Goal: Information Seeking & Learning: Find specific fact

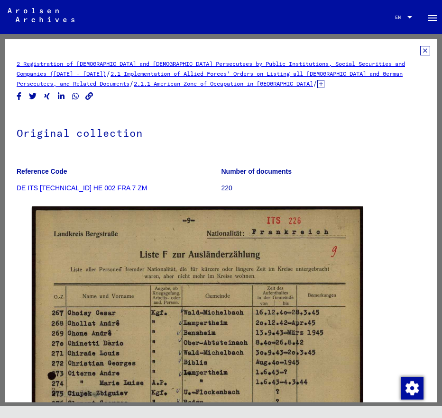
click at [425, 50] on icon at bounding box center [425, 50] width 10 height 9
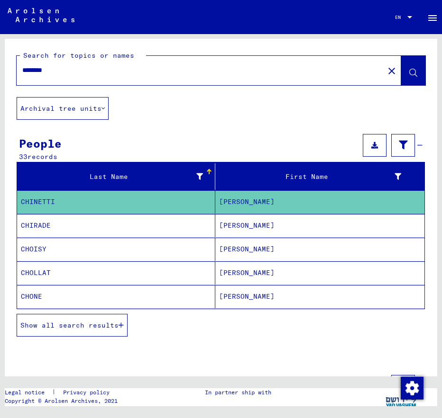
click at [354, 66] on input "********" at bounding box center [200, 70] width 356 height 10
drag, startPoint x: 302, startPoint y: 69, endPoint x: -189, endPoint y: 82, distance: 491.5
click at [22, 75] on input "********" at bounding box center [200, 70] width 356 height 10
click at [386, 69] on button "close" at bounding box center [391, 70] width 19 height 19
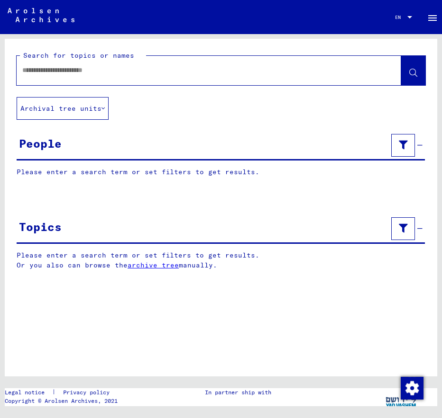
click at [107, 66] on input "text" at bounding box center [200, 70] width 356 height 10
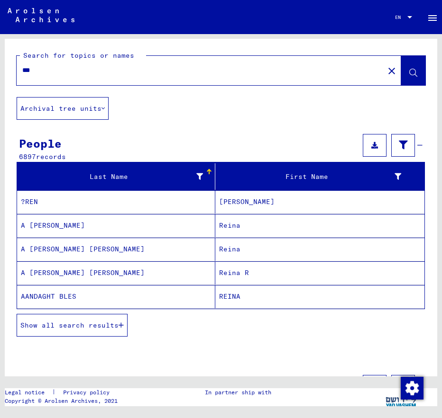
click at [87, 76] on div "***" at bounding box center [197, 70] width 361 height 21
click at [72, 71] on input "***" at bounding box center [200, 70] width 356 height 10
type input "**********"
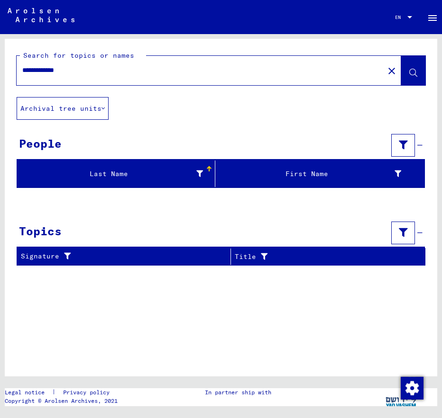
click at [149, 171] on div "Last Name" at bounding box center [112, 174] width 182 height 10
click at [431, 18] on mat-icon "menu" at bounding box center [431, 17] width 11 height 11
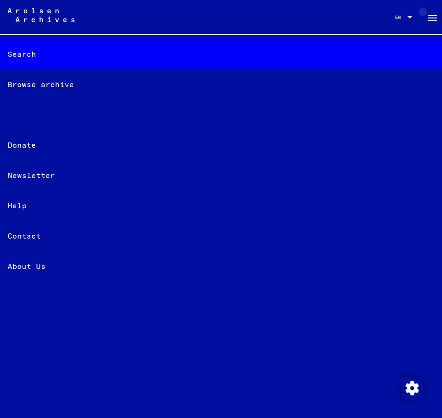
click at [431, 18] on mat-icon "menu" at bounding box center [431, 17] width 11 height 11
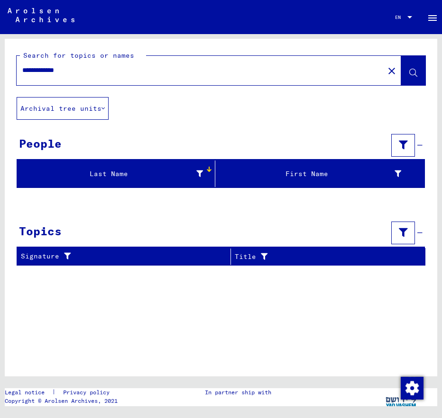
click at [99, 109] on button "Archival tree units" at bounding box center [63, 108] width 92 height 23
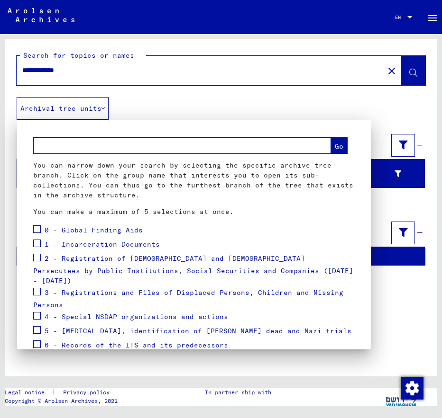
click at [99, 109] on div at bounding box center [221, 209] width 442 height 418
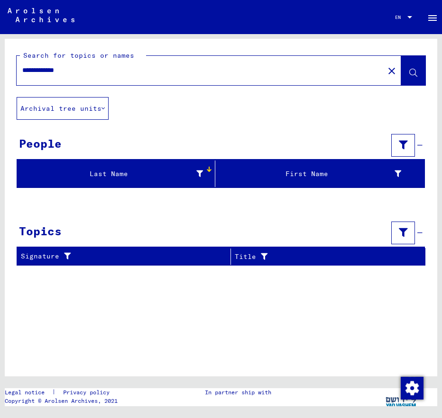
click at [389, 75] on mat-icon "close" at bounding box center [391, 70] width 11 height 11
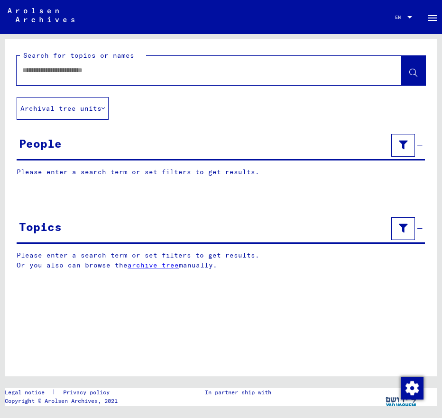
click at [185, 72] on input "text" at bounding box center [200, 70] width 356 height 10
click at [67, 103] on button "Archival tree units" at bounding box center [63, 108] width 92 height 23
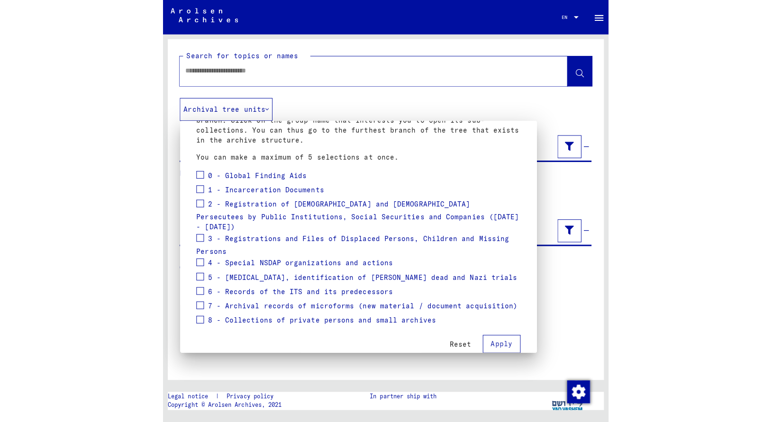
scroll to position [63, 0]
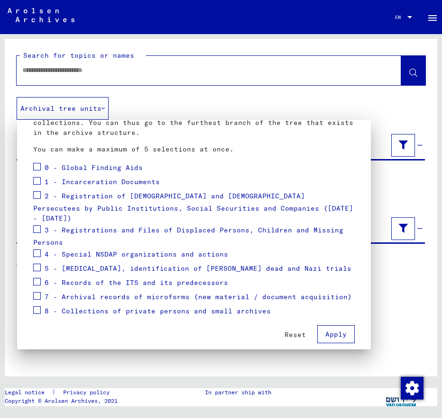
click at [380, 329] on div at bounding box center [221, 209] width 442 height 418
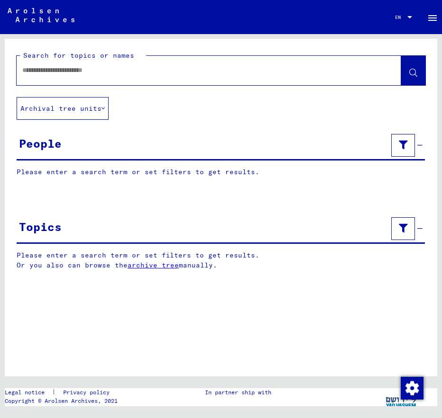
click at [135, 76] on div at bounding box center [197, 70] width 361 height 21
click at [58, 74] on input "text" at bounding box center [200, 70] width 356 height 10
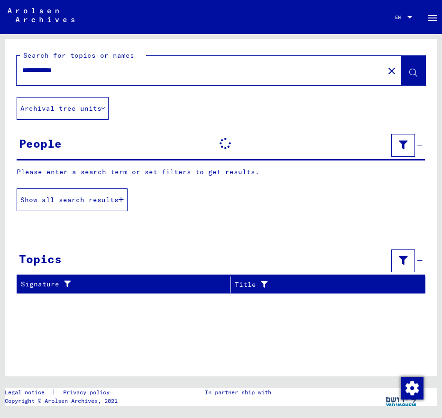
click at [38, 70] on input "**********" at bounding box center [200, 70] width 356 height 10
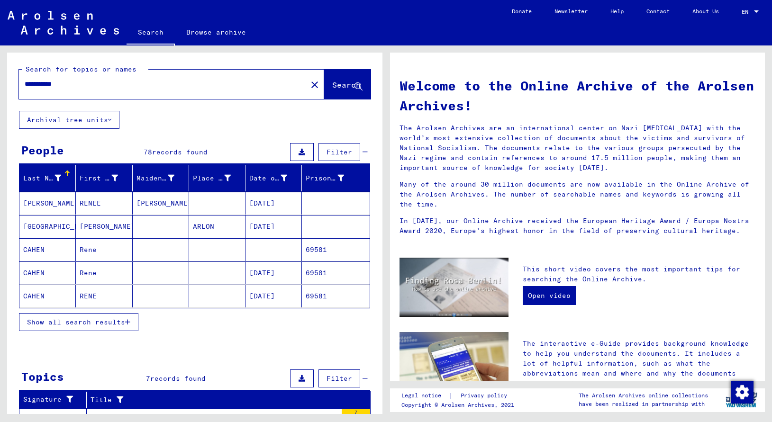
click at [118, 318] on span "Show all search results" at bounding box center [76, 322] width 98 height 9
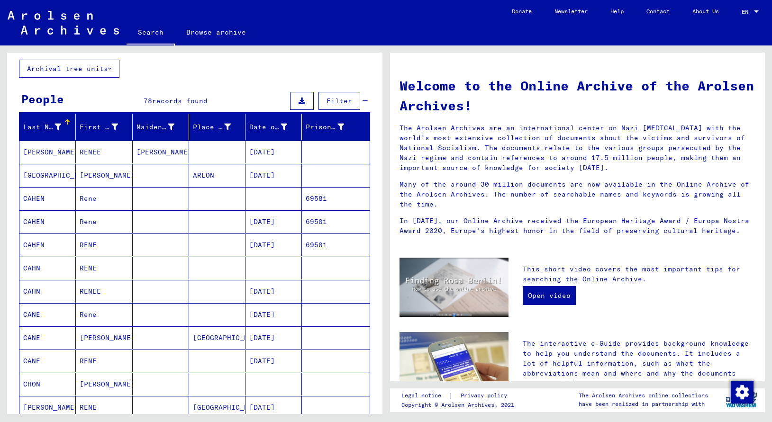
scroll to position [102, 0]
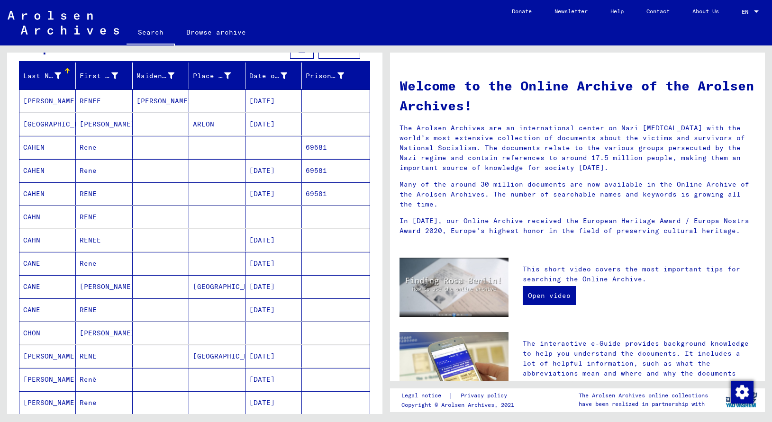
click at [312, 286] on mat-cell at bounding box center [335, 286] width 67 height 23
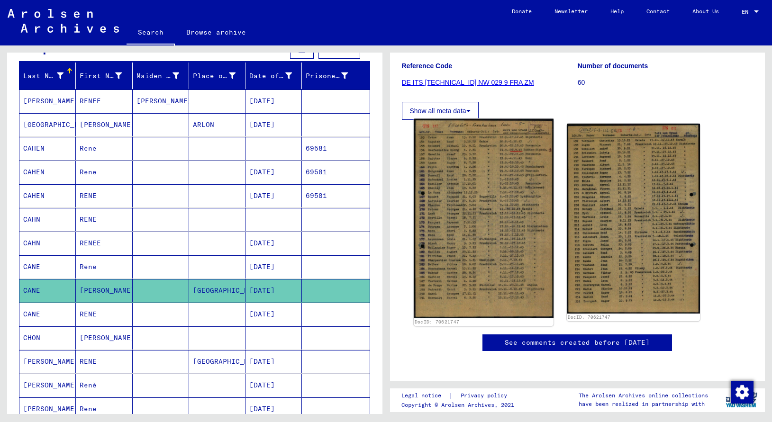
scroll to position [102, 0]
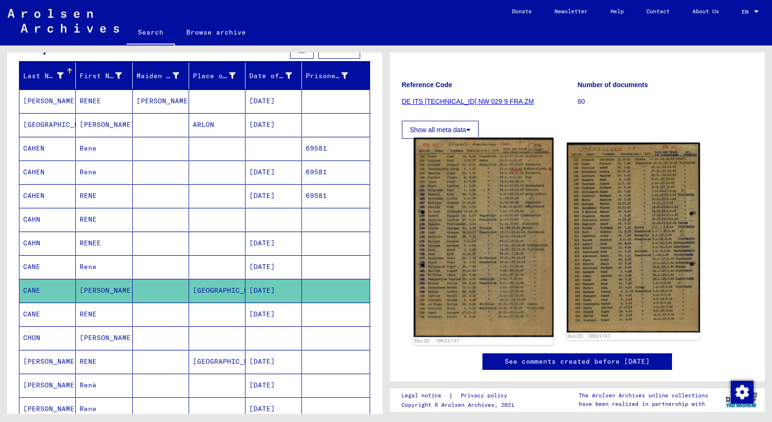
click at [441, 269] on img at bounding box center [483, 237] width 140 height 199
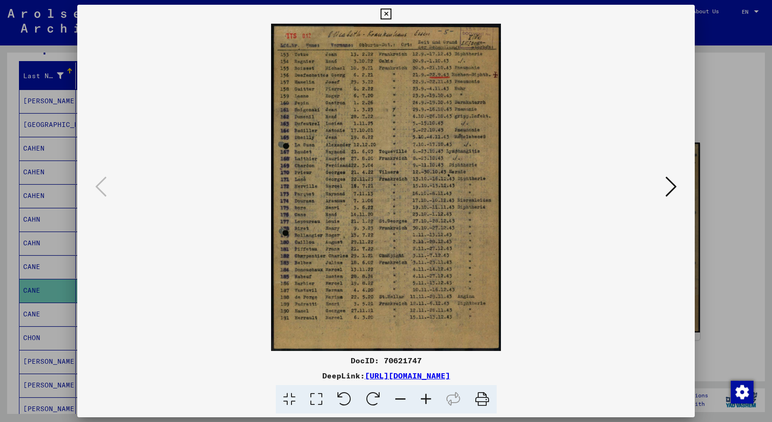
click at [441, 197] on icon at bounding box center [670, 186] width 11 height 23
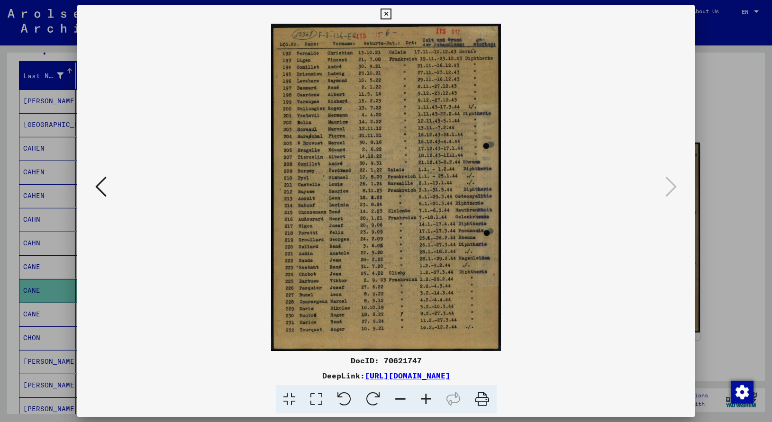
click at [101, 178] on icon at bounding box center [100, 186] width 11 height 23
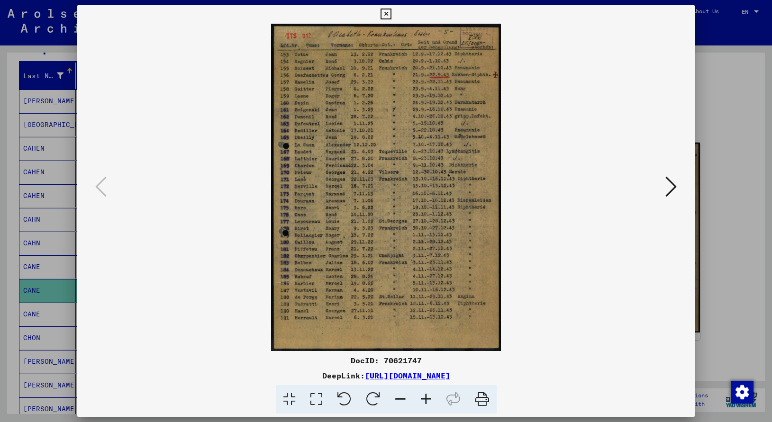
click at [391, 14] on icon at bounding box center [385, 14] width 11 height 11
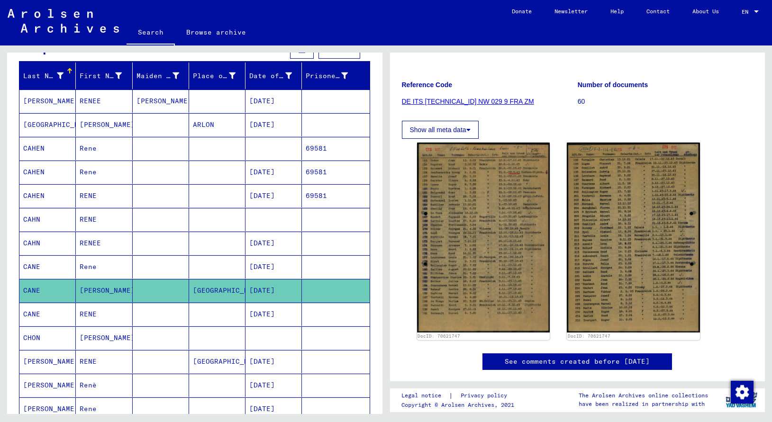
scroll to position [153, 0]
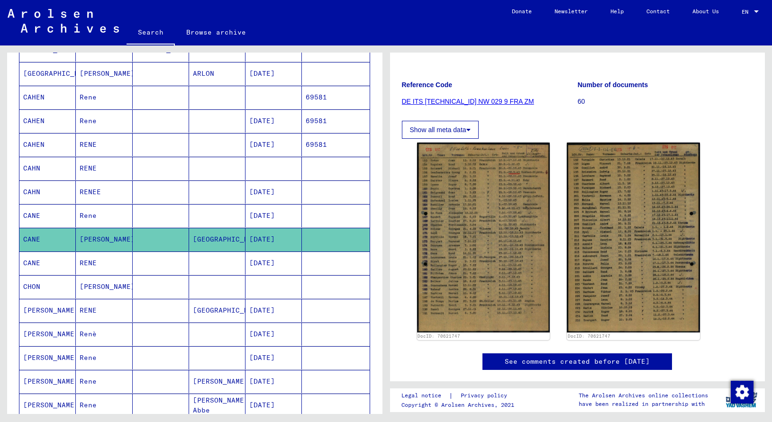
click at [130, 312] on mat-cell "RENE" at bounding box center [104, 310] width 56 height 23
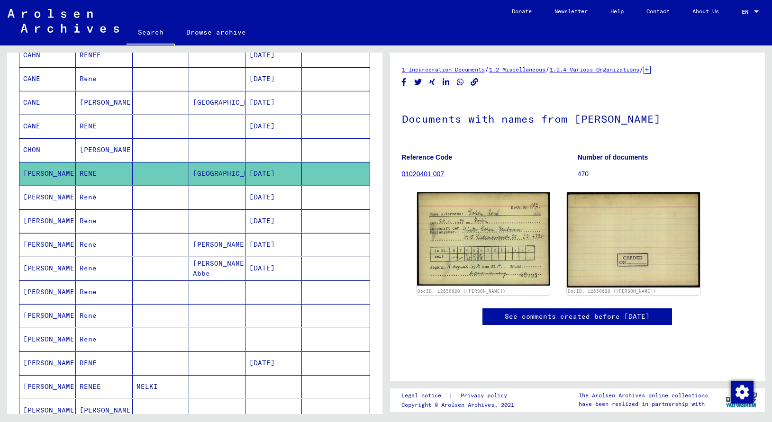
scroll to position [307, 0]
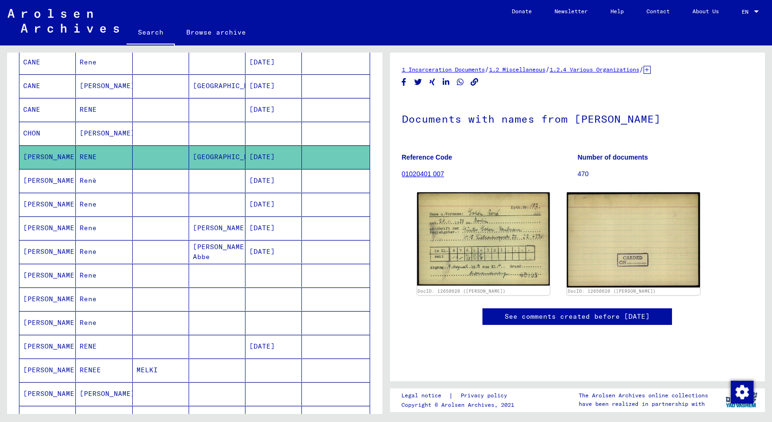
click at [180, 275] on mat-cell at bounding box center [161, 275] width 56 height 23
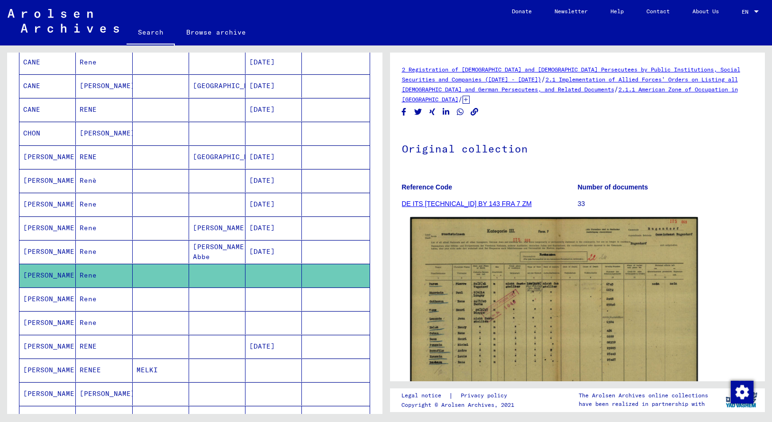
scroll to position [51, 0]
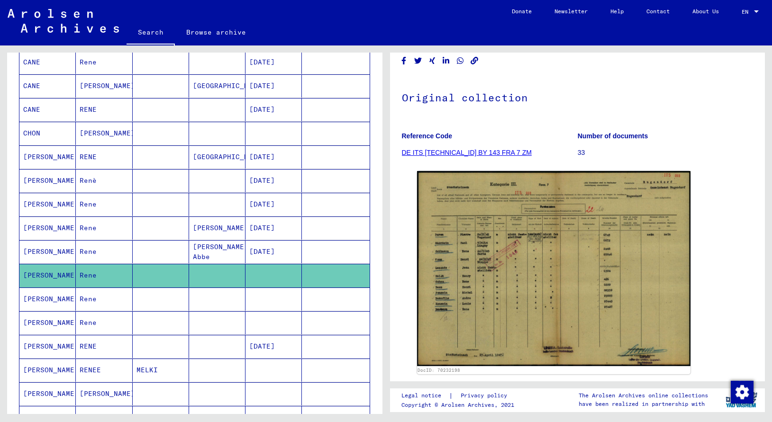
click at [280, 300] on mat-cell at bounding box center [273, 299] width 56 height 23
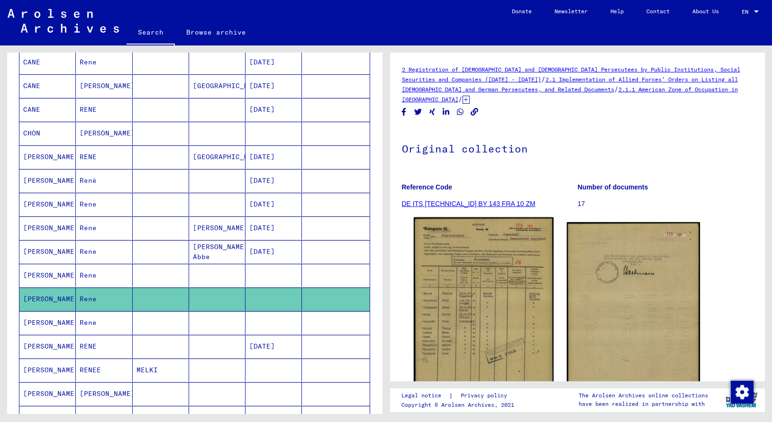
click at [441, 298] on img at bounding box center [483, 315] width 140 height 197
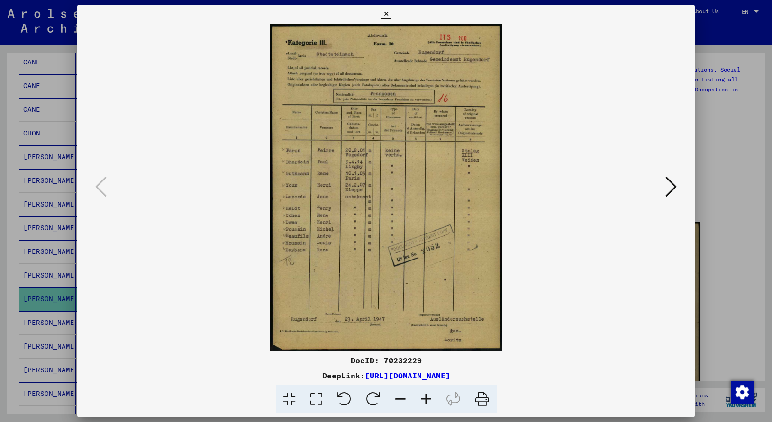
click at [391, 15] on icon at bounding box center [385, 14] width 11 height 11
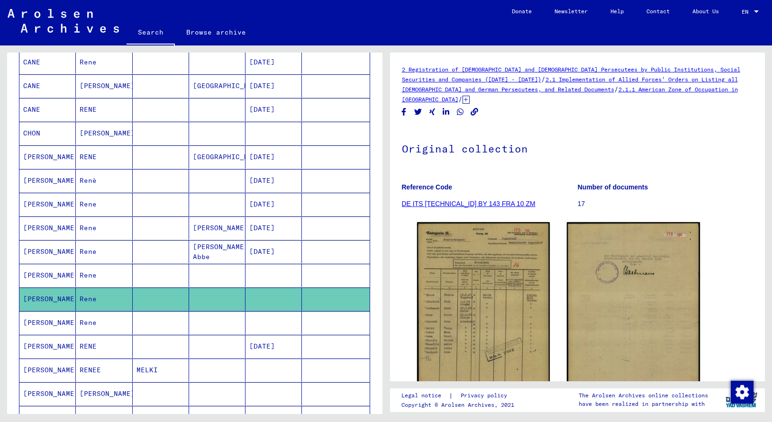
click at [319, 321] on mat-cell at bounding box center [335, 322] width 67 height 23
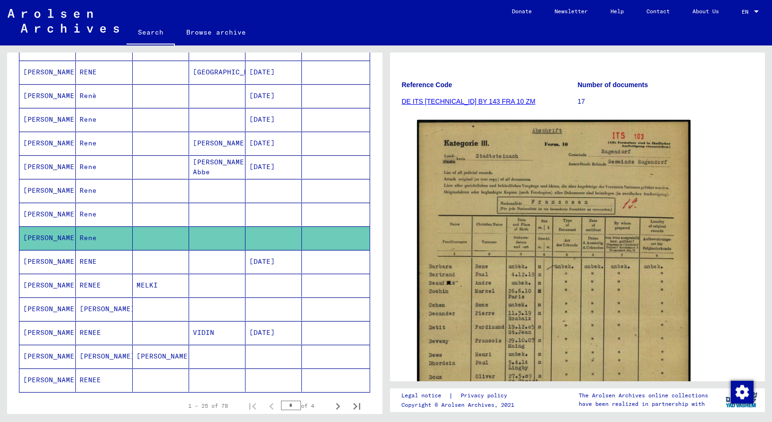
scroll to position [409, 0]
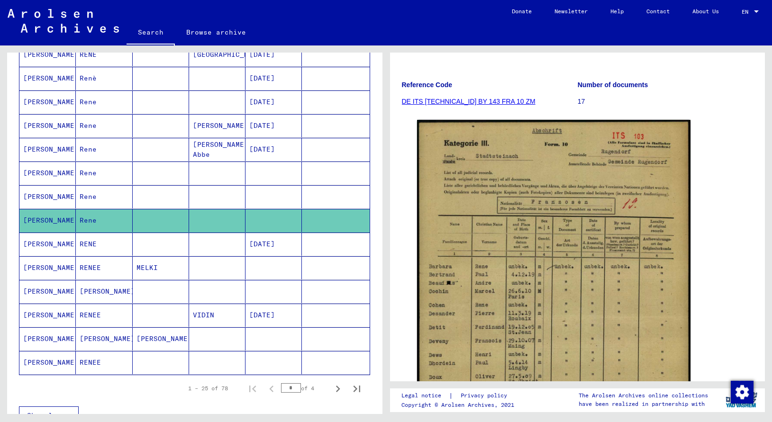
click at [192, 275] on mat-cell at bounding box center [217, 267] width 56 height 23
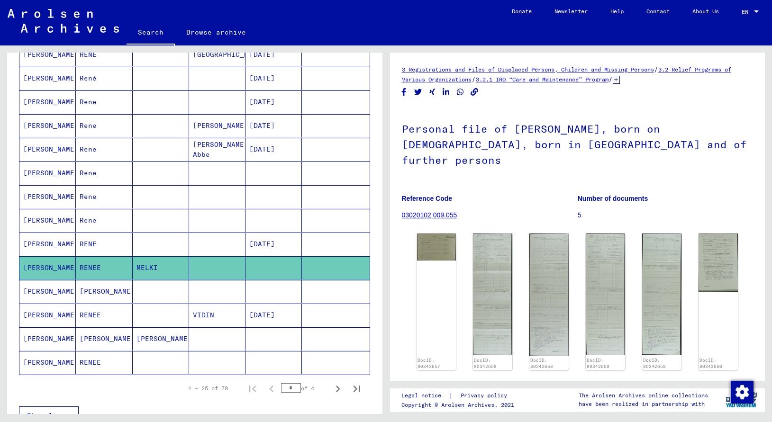
click at [151, 361] on mat-cell at bounding box center [161, 362] width 56 height 23
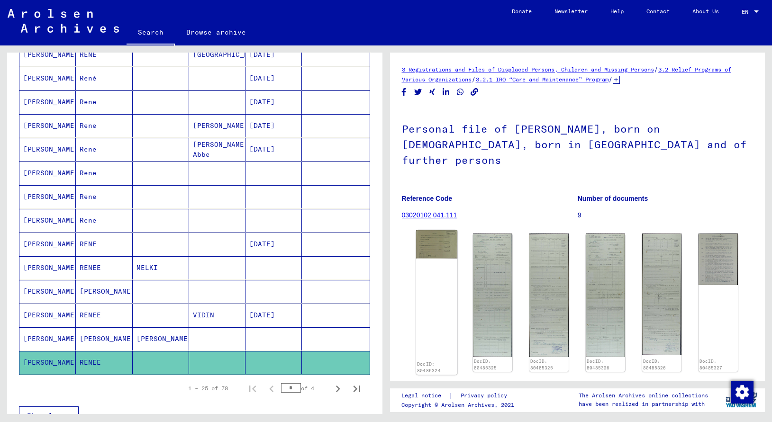
click at [441, 230] on img at bounding box center [435, 244] width 41 height 28
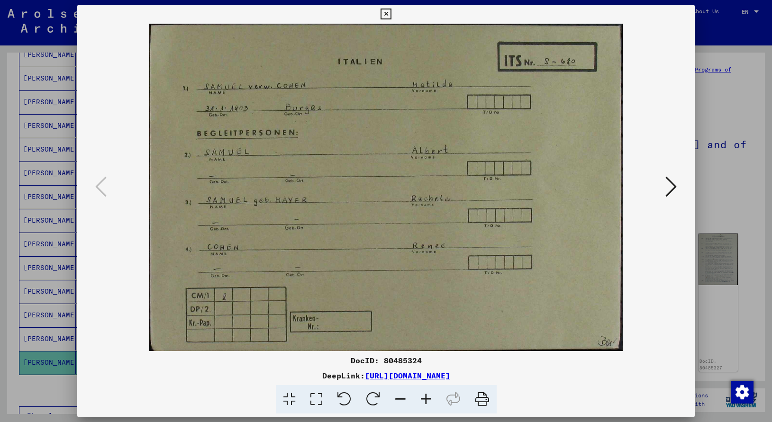
click at [441, 182] on icon at bounding box center [670, 186] width 11 height 23
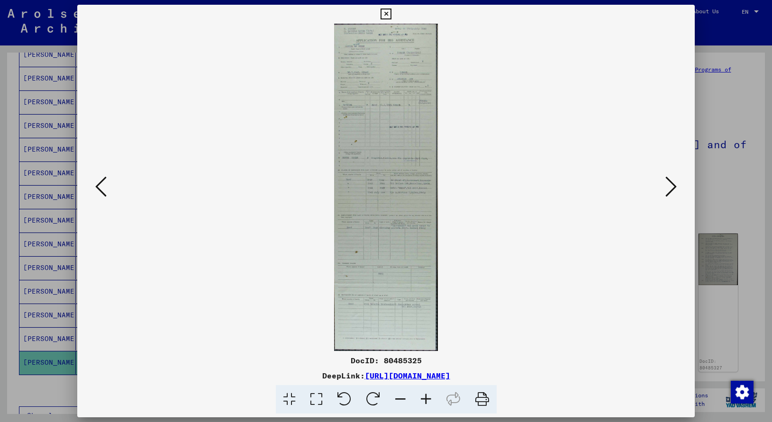
click at [441, 182] on icon at bounding box center [670, 186] width 11 height 23
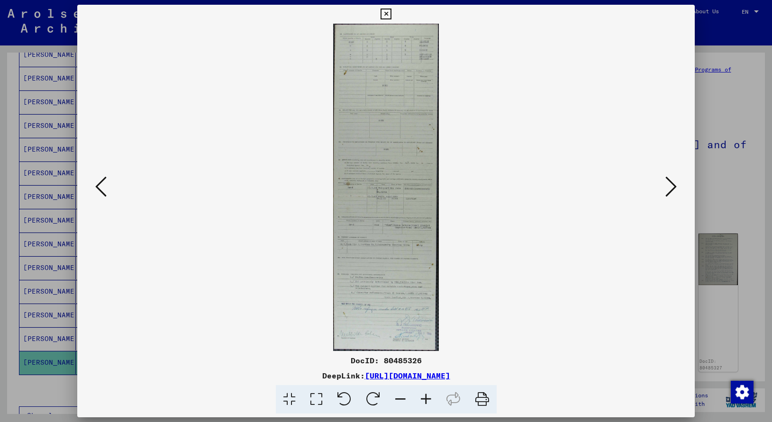
click at [391, 11] on icon at bounding box center [385, 14] width 11 height 11
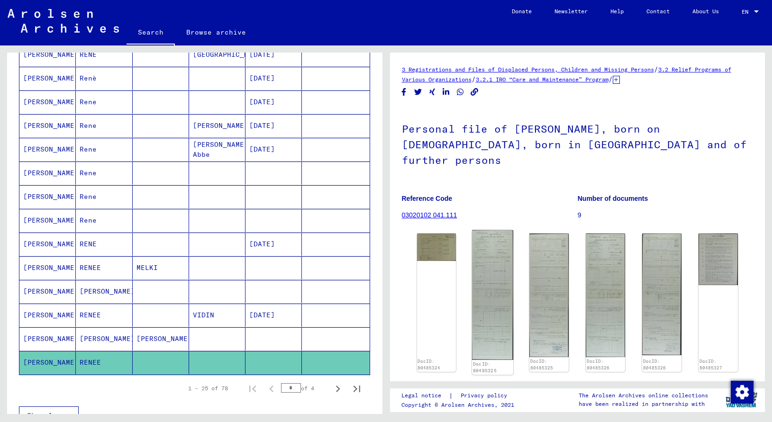
click at [441, 291] on img at bounding box center [492, 295] width 41 height 130
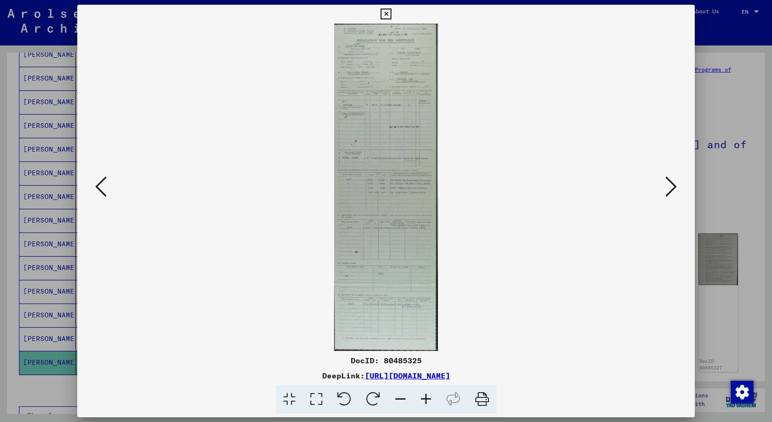
click at [403, 144] on img at bounding box center [385, 187] width 553 height 327
click at [394, 167] on img at bounding box center [385, 187] width 553 height 327
click at [427, 398] on icon at bounding box center [426, 399] width 26 height 29
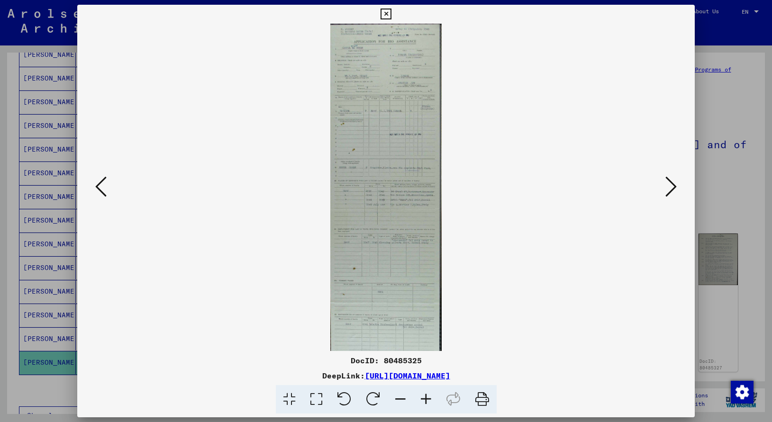
click at [427, 398] on icon at bounding box center [426, 399] width 26 height 29
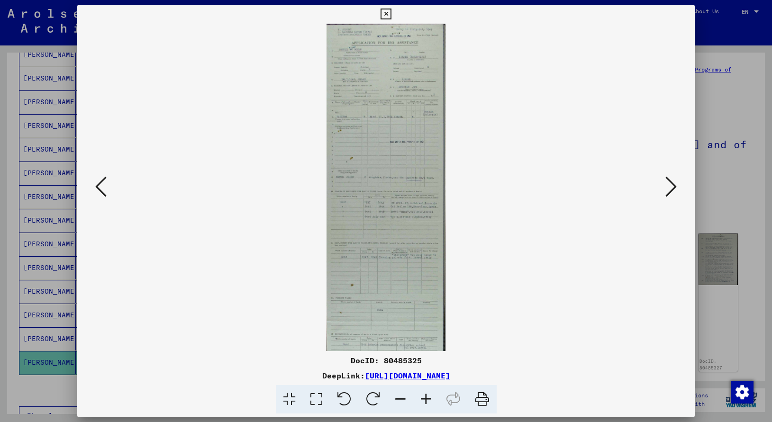
click at [427, 398] on icon at bounding box center [426, 399] width 26 height 29
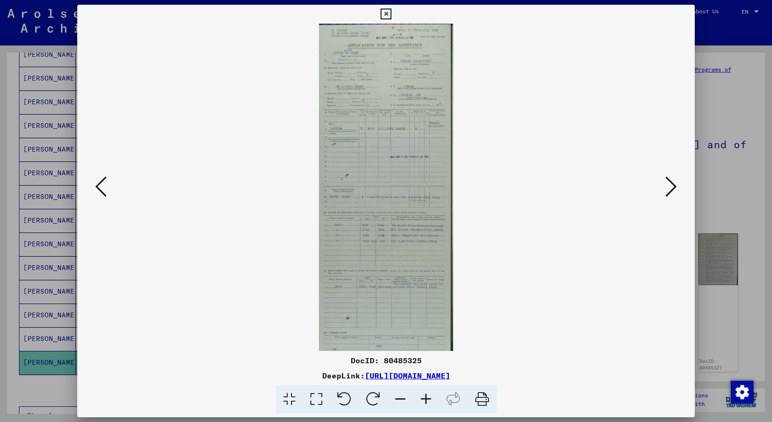
click at [427, 398] on icon at bounding box center [426, 399] width 26 height 29
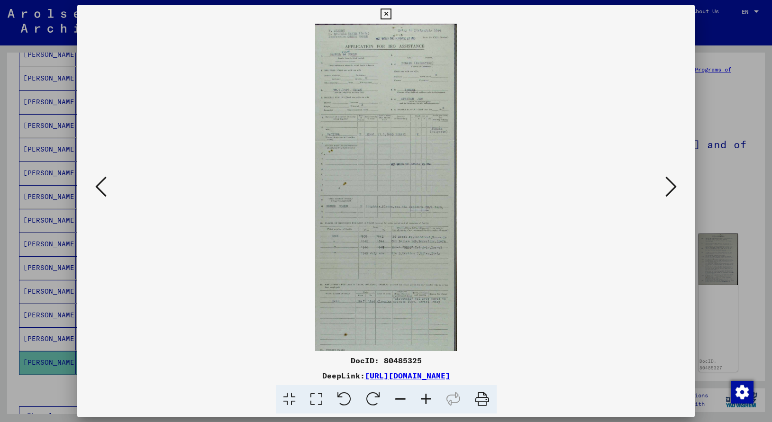
click at [427, 398] on icon at bounding box center [426, 399] width 26 height 29
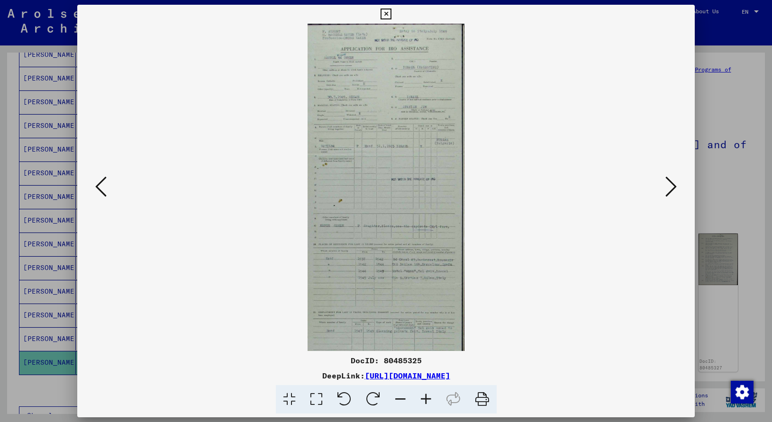
click at [427, 398] on icon at bounding box center [426, 399] width 26 height 29
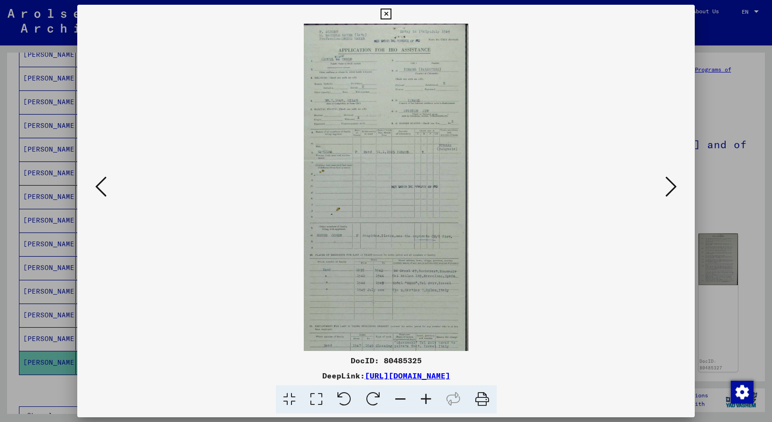
click at [427, 398] on icon at bounding box center [426, 399] width 26 height 29
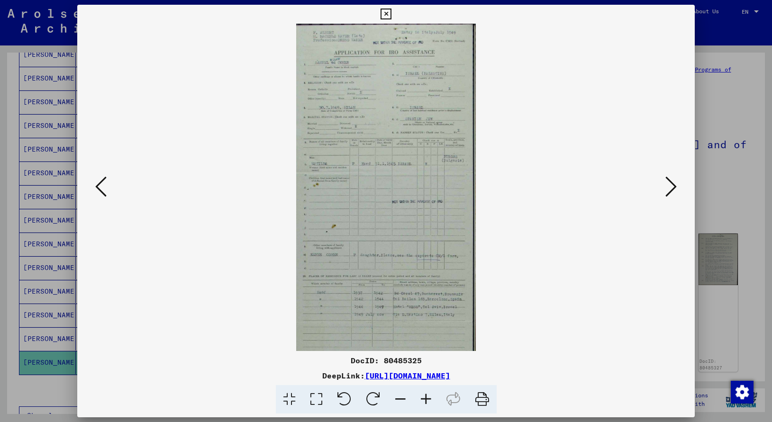
click at [427, 398] on icon at bounding box center [426, 399] width 26 height 29
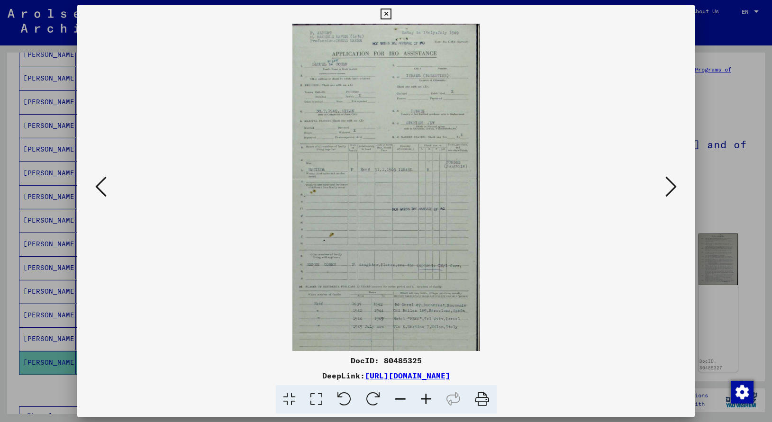
click at [427, 398] on icon at bounding box center [426, 399] width 26 height 29
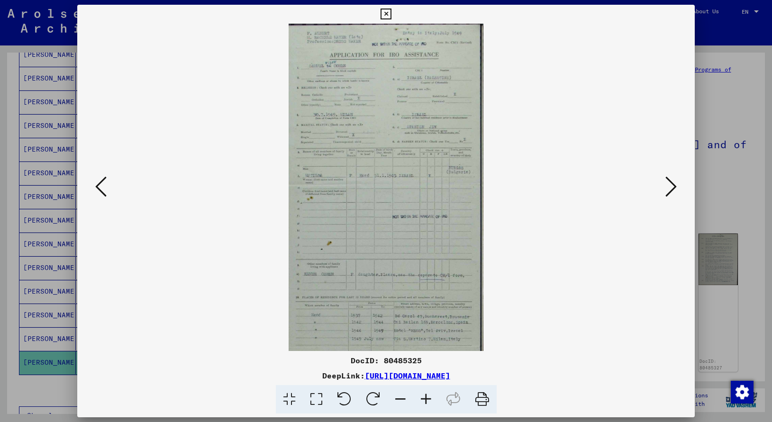
click at [427, 398] on icon at bounding box center [426, 399] width 26 height 29
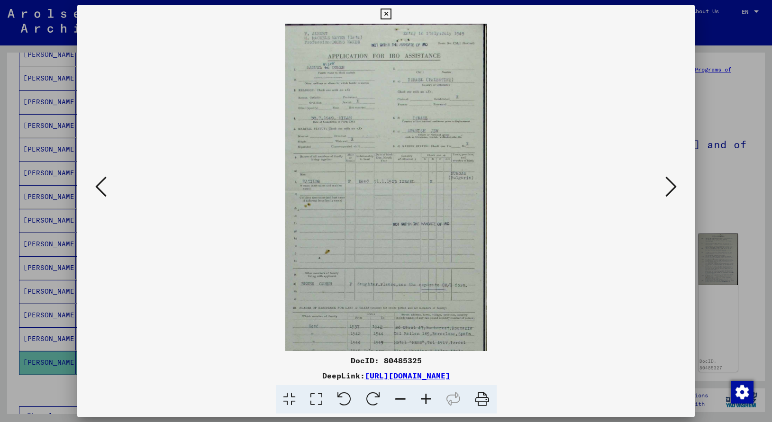
click at [427, 398] on icon at bounding box center [426, 399] width 26 height 29
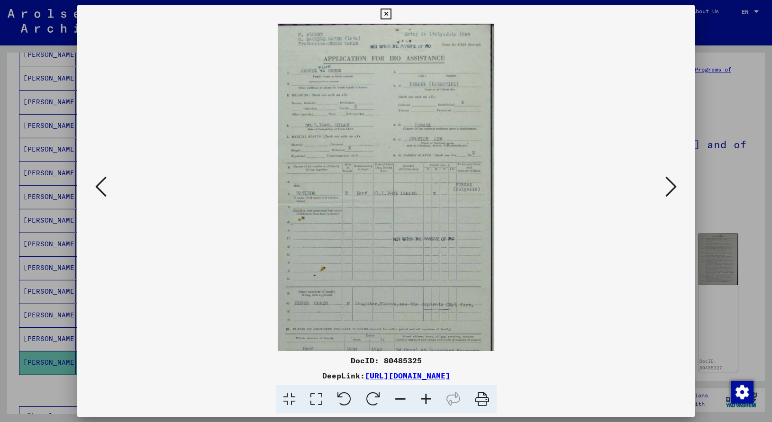
click at [427, 398] on icon at bounding box center [426, 399] width 26 height 29
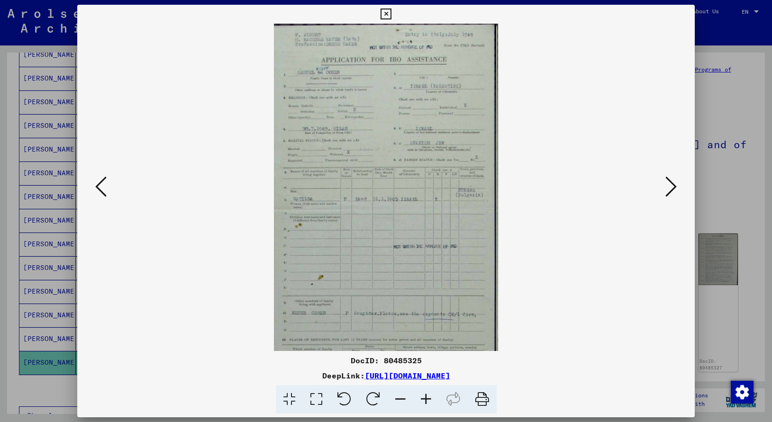
click at [427, 398] on icon at bounding box center [426, 399] width 26 height 29
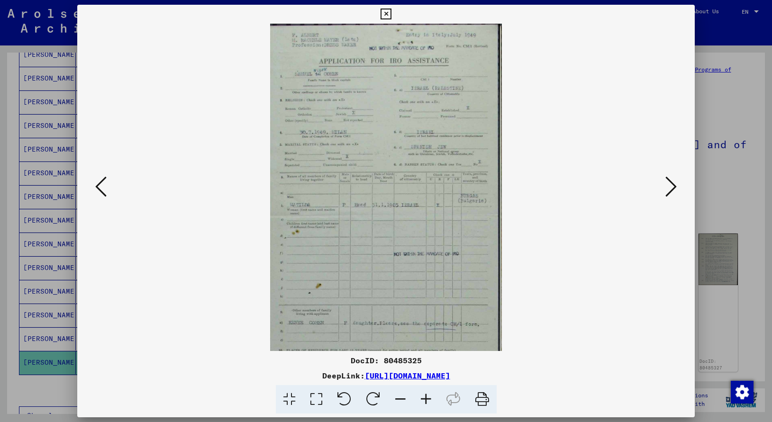
click at [427, 398] on icon at bounding box center [426, 399] width 26 height 29
click at [391, 13] on icon at bounding box center [385, 14] width 11 height 11
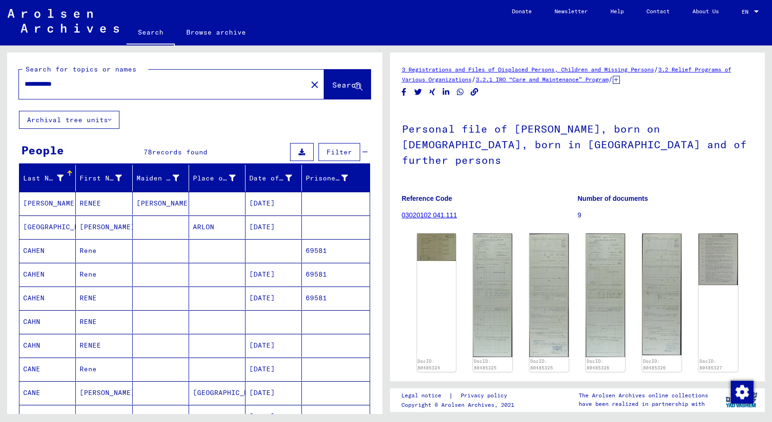
drag, startPoint x: 70, startPoint y: 85, endPoint x: 48, endPoint y: 86, distance: 22.3
click at [48, 86] on input "**********" at bounding box center [163, 84] width 277 height 10
type input "**********"
